Goal: Find specific page/section: Find specific page/section

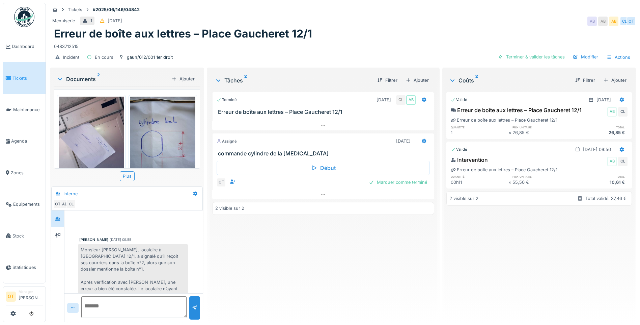
scroll to position [177, 0]
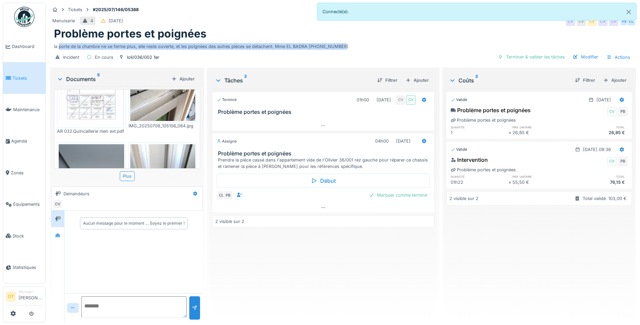
drag, startPoint x: 341, startPoint y: 43, endPoint x: 59, endPoint y: 45, distance: 282.2
click at [59, 45] on div "la porte de la chambre ne se ferme plus, elle reste ouverte, et les poignées de…" at bounding box center [343, 45] width 578 height 9
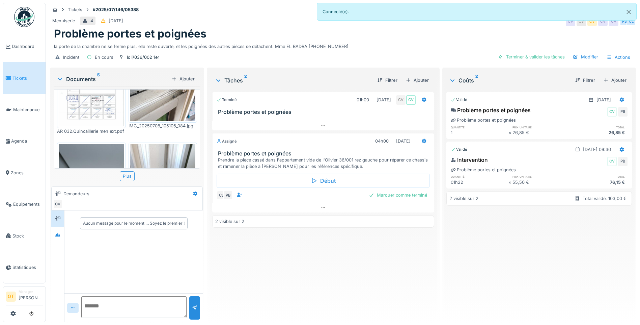
drag, startPoint x: 59, startPoint y: 45, endPoint x: 138, endPoint y: 34, distance: 79.3
click at [138, 34] on h1 "Problème portes et poignées" at bounding box center [130, 33] width 153 height 13
click at [212, 51] on div "Incident En cours loli/036/002 1er Terminer & valider les tâches Modifier Actio…" at bounding box center [343, 57] width 586 height 15
click at [217, 41] on div "la porte de la chambre ne se ferme plus, elle reste ouverte, et les poignées de…" at bounding box center [343, 45] width 578 height 9
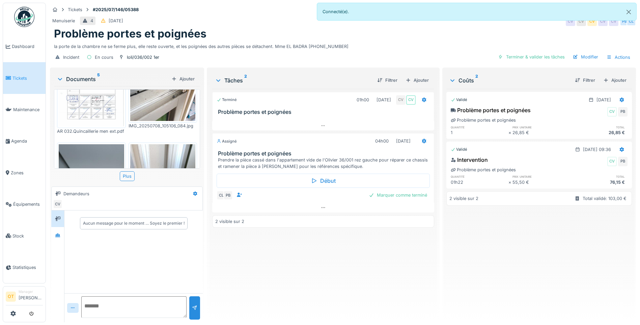
drag, startPoint x: 217, startPoint y: 41, endPoint x: 210, endPoint y: 52, distance: 13.4
click at [210, 52] on div "Incident En cours loli/036/002 1er Terminer & valider les tâches Modifier Actio…" at bounding box center [343, 57] width 586 height 15
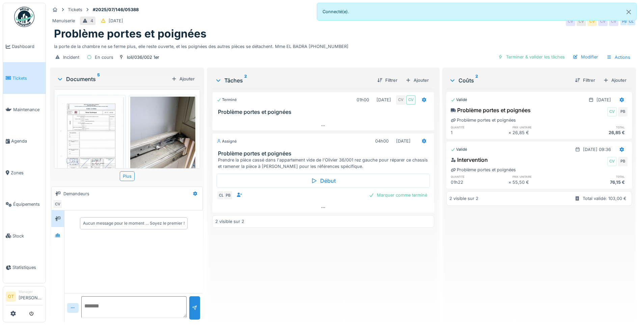
click at [101, 134] on img at bounding box center [91, 143] width 65 height 92
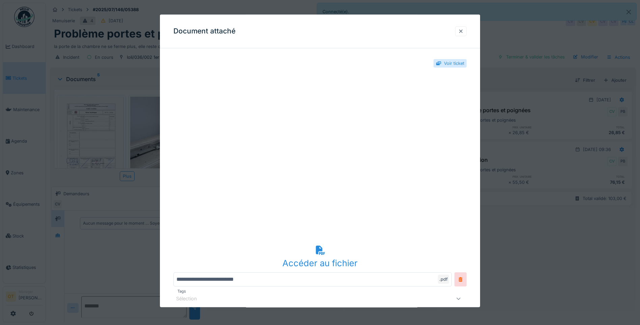
click at [467, 27] on div at bounding box center [460, 31] width 11 height 10
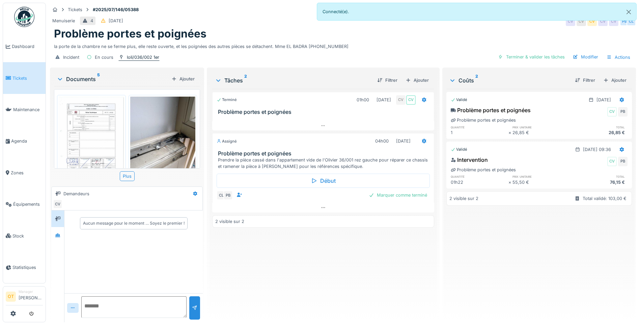
click at [146, 60] on div "loli/036/002 1er" at bounding box center [143, 57] width 32 height 6
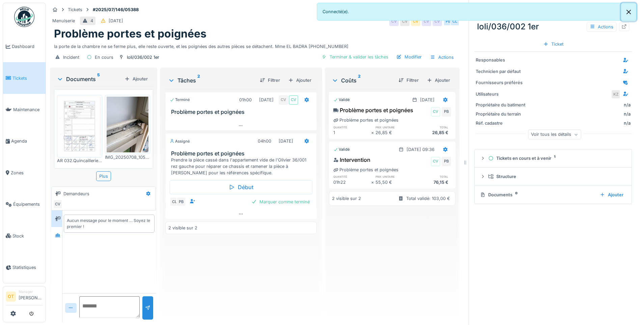
click at [632, 12] on button "Close" at bounding box center [628, 12] width 15 height 18
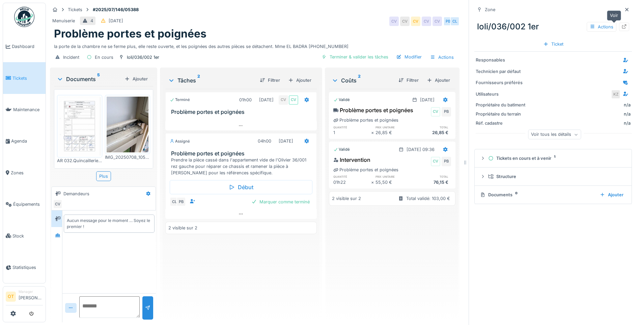
click at [622, 27] on icon at bounding box center [624, 26] width 5 height 4
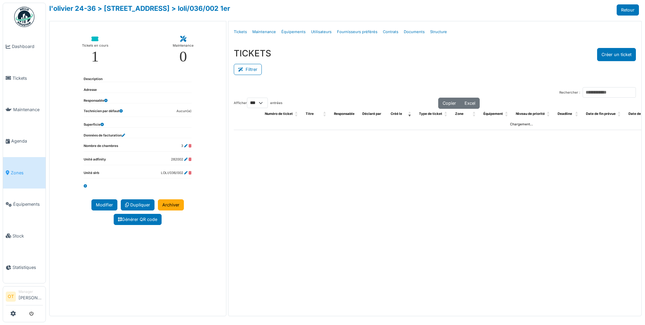
select select "***"
click at [438, 33] on link "Structure" at bounding box center [439, 32] width 22 height 16
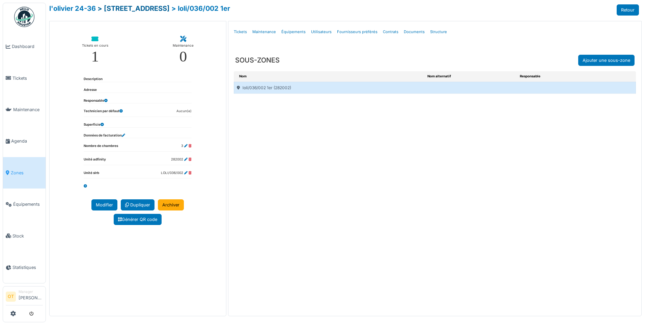
click at [128, 9] on link "> [STREET_ADDRESS]" at bounding box center [134, 8] width 72 height 8
